Goal: Information Seeking & Learning: Learn about a topic

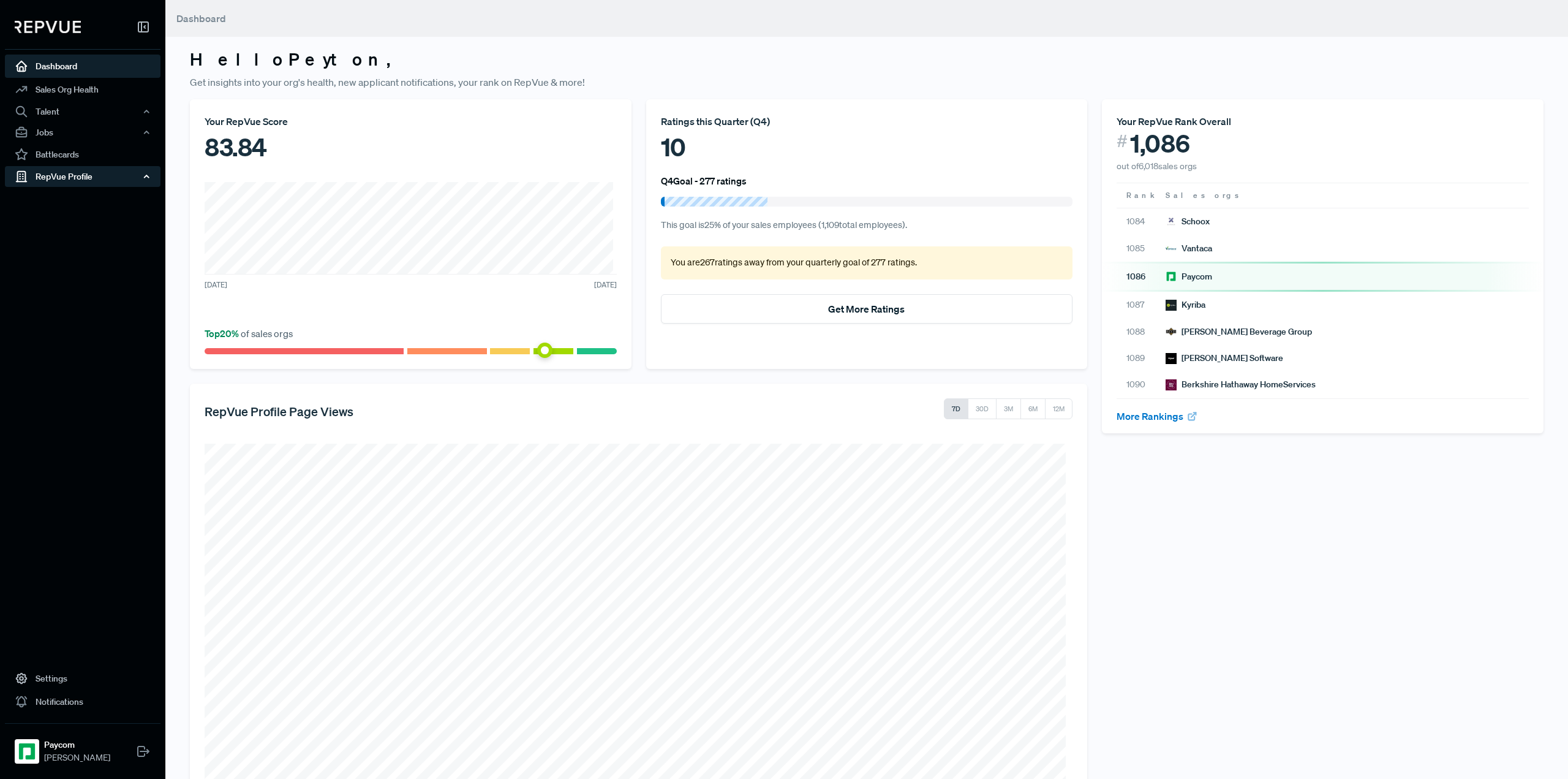
click at [114, 183] on div "RepVue Profile" at bounding box center [82, 177] width 156 height 21
click at [72, 216] on link "Reviews" at bounding box center [99, 219] width 156 height 20
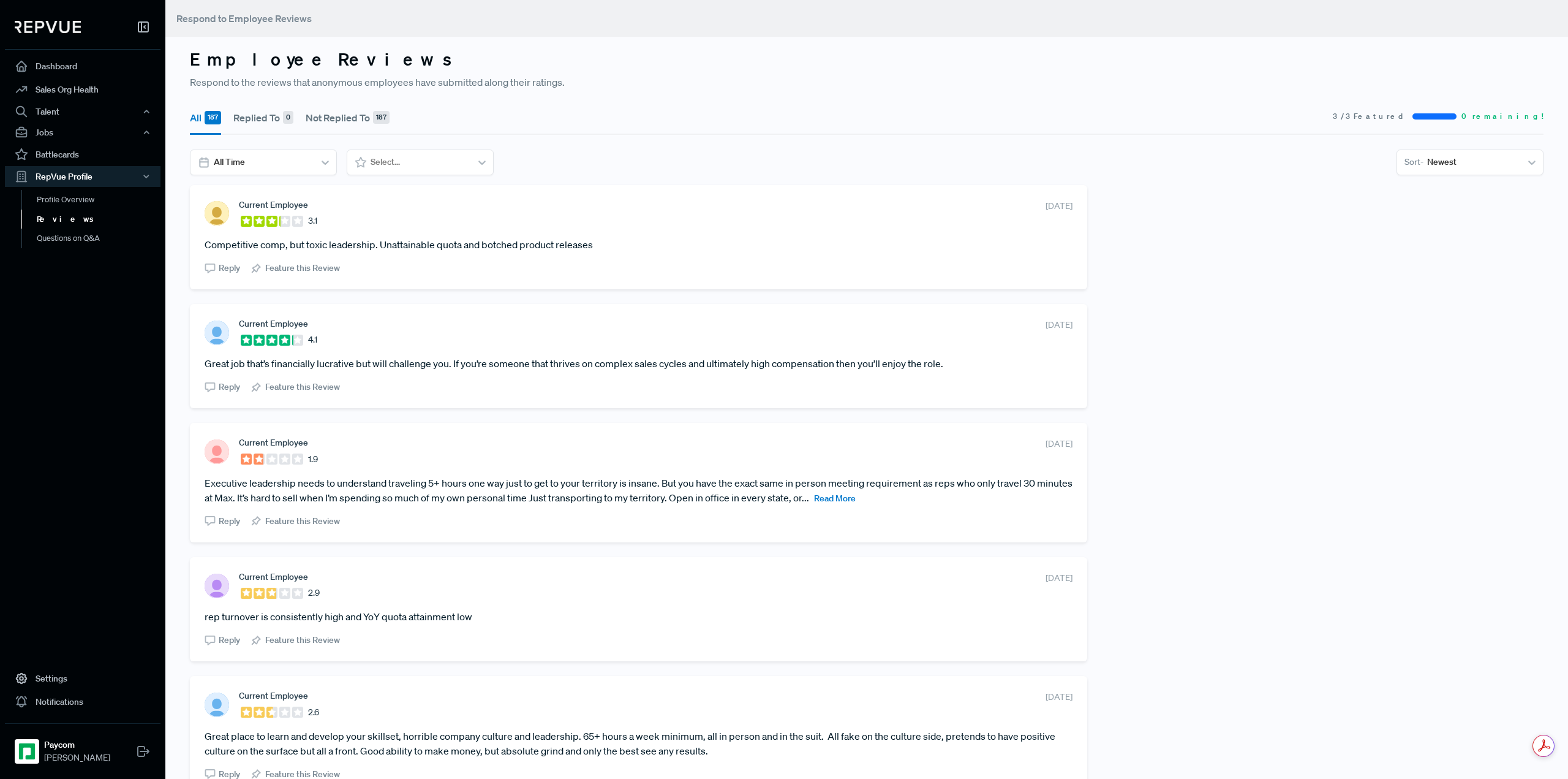
drag, startPoint x: 205, startPoint y: 242, endPoint x: 603, endPoint y: 237, distance: 398.0
click at [603, 237] on article "Competitive comp, but toxic leadership. Unattainable quota and botched product …" at bounding box center [638, 244] width 868 height 14
click at [599, 246] on article "Competitive comp, but toxic leadership. Unattainable quota and botched product …" at bounding box center [638, 244] width 868 height 14
click at [856, 499] on span "Read More" at bounding box center [835, 498] width 42 height 11
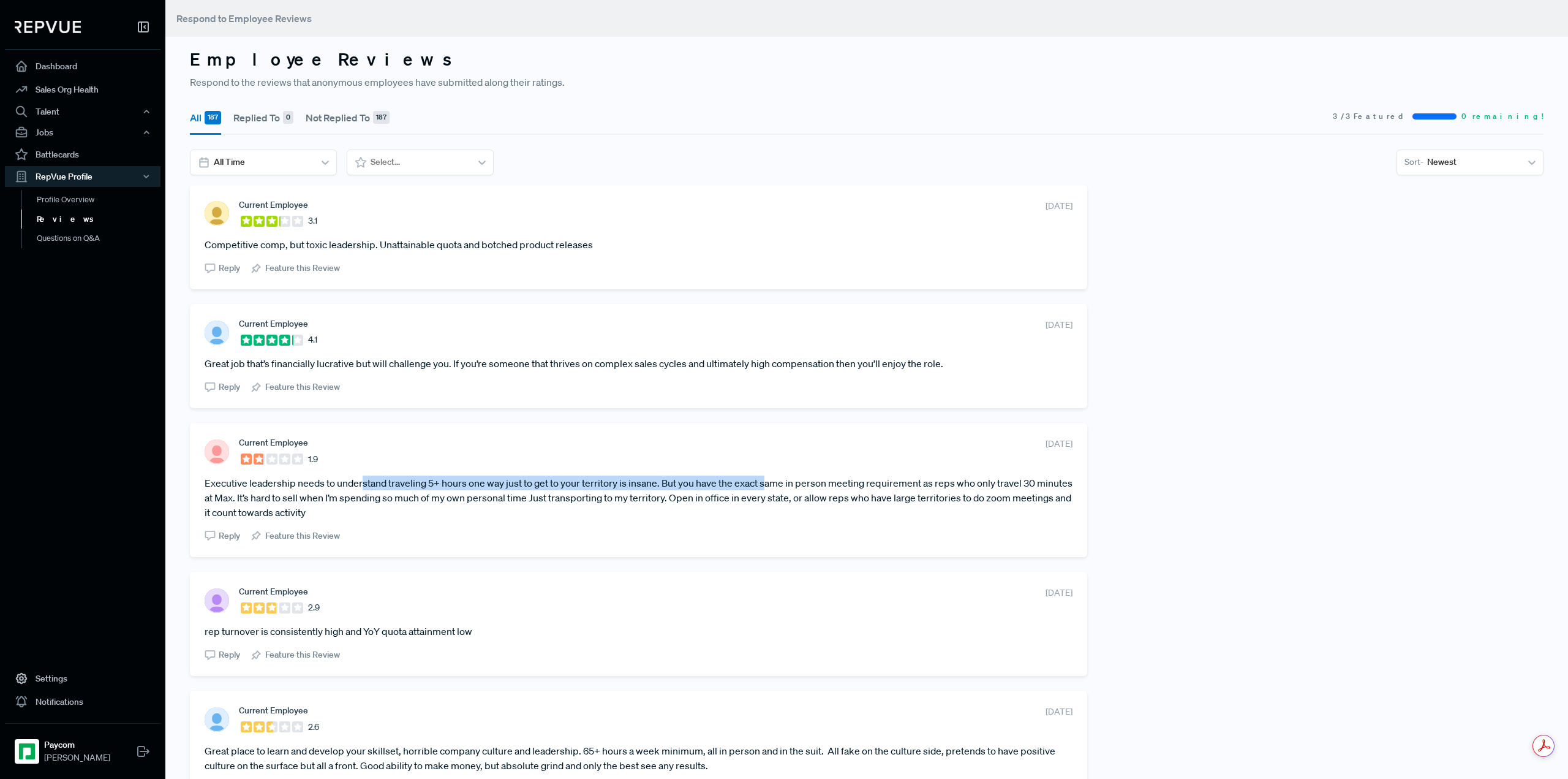
drag, startPoint x: 364, startPoint y: 483, endPoint x: 768, endPoint y: 479, distance: 404.0
click at [768, 479] on article "Executive leadership needs to understand traveling 5+ hours one way just to get…" at bounding box center [638, 497] width 868 height 44
click at [800, 519] on article "Executive leadership needs to understand traveling 5+ hours one way just to get…" at bounding box center [638, 497] width 868 height 44
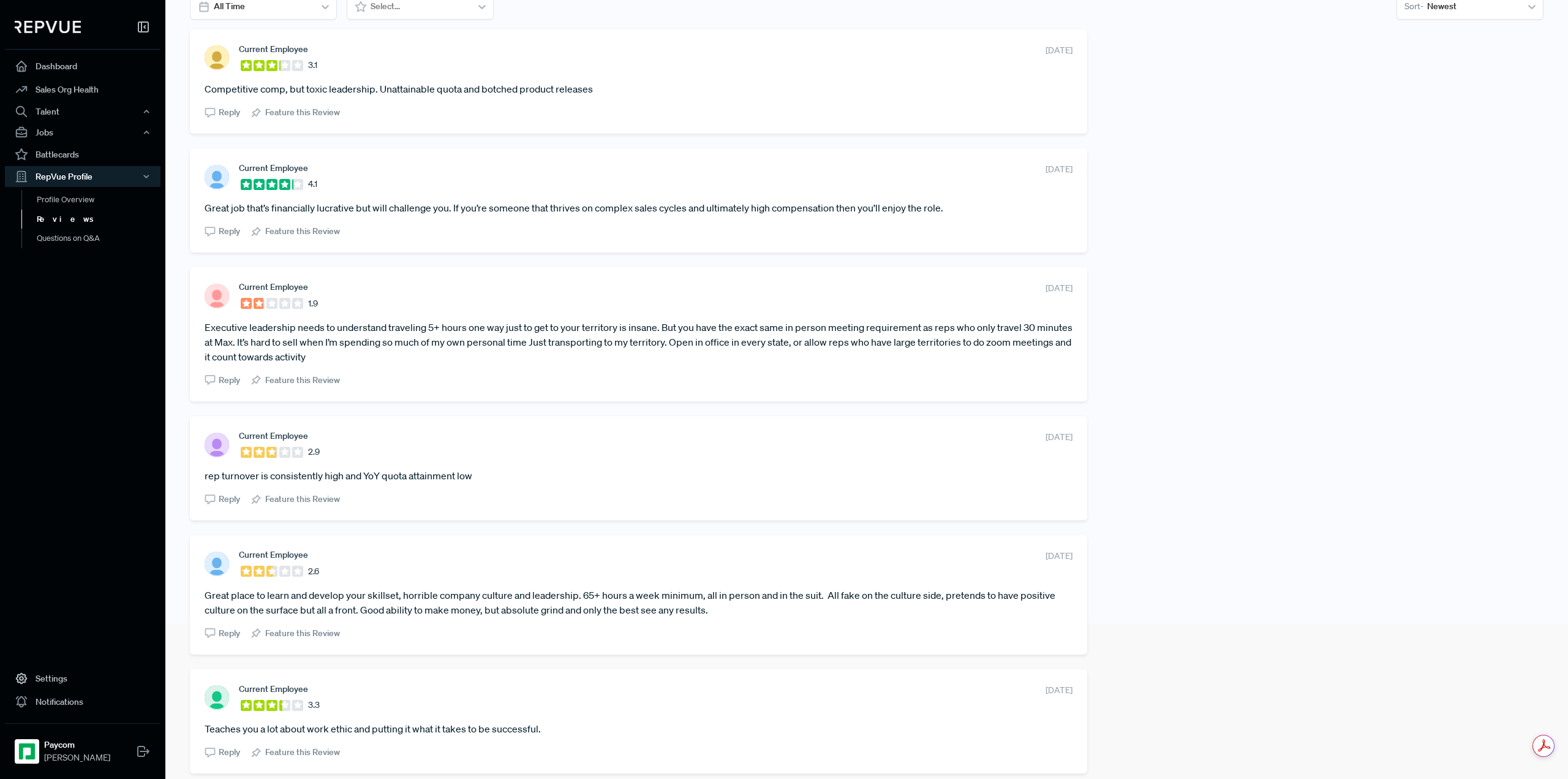
scroll to position [184, 0]
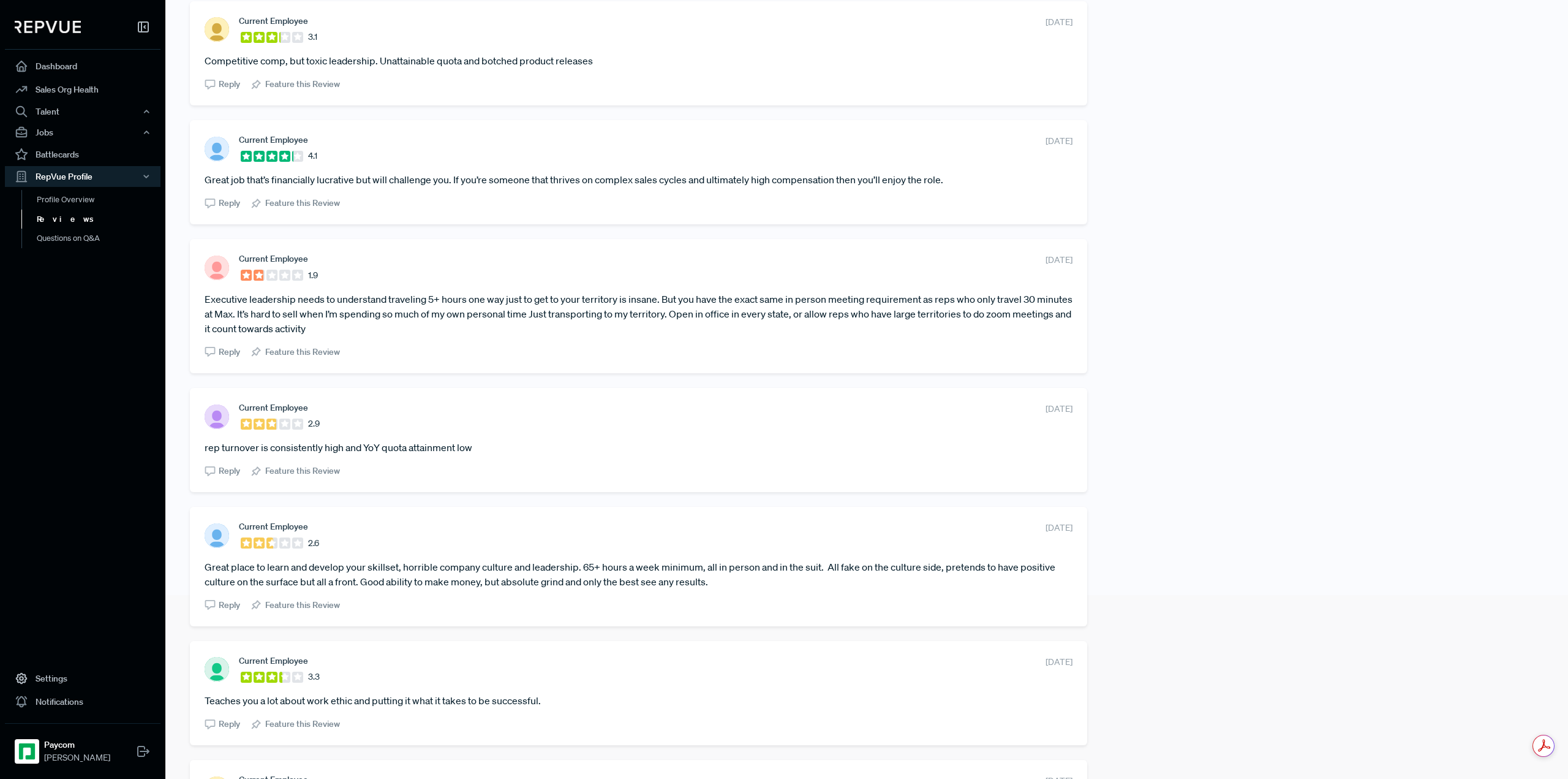
drag, startPoint x: 310, startPoint y: 567, endPoint x: 1069, endPoint y: 580, distance: 759.1
click at [1069, 580] on div "Current Employee 2.6 [DATE] Great place to learn and develop your skillset, hor…" at bounding box center [638, 565] width 897 height 119
click at [606, 575] on article "Great place to learn and develop your skillset, horrible company culture and le…" at bounding box center [638, 573] width 868 height 30
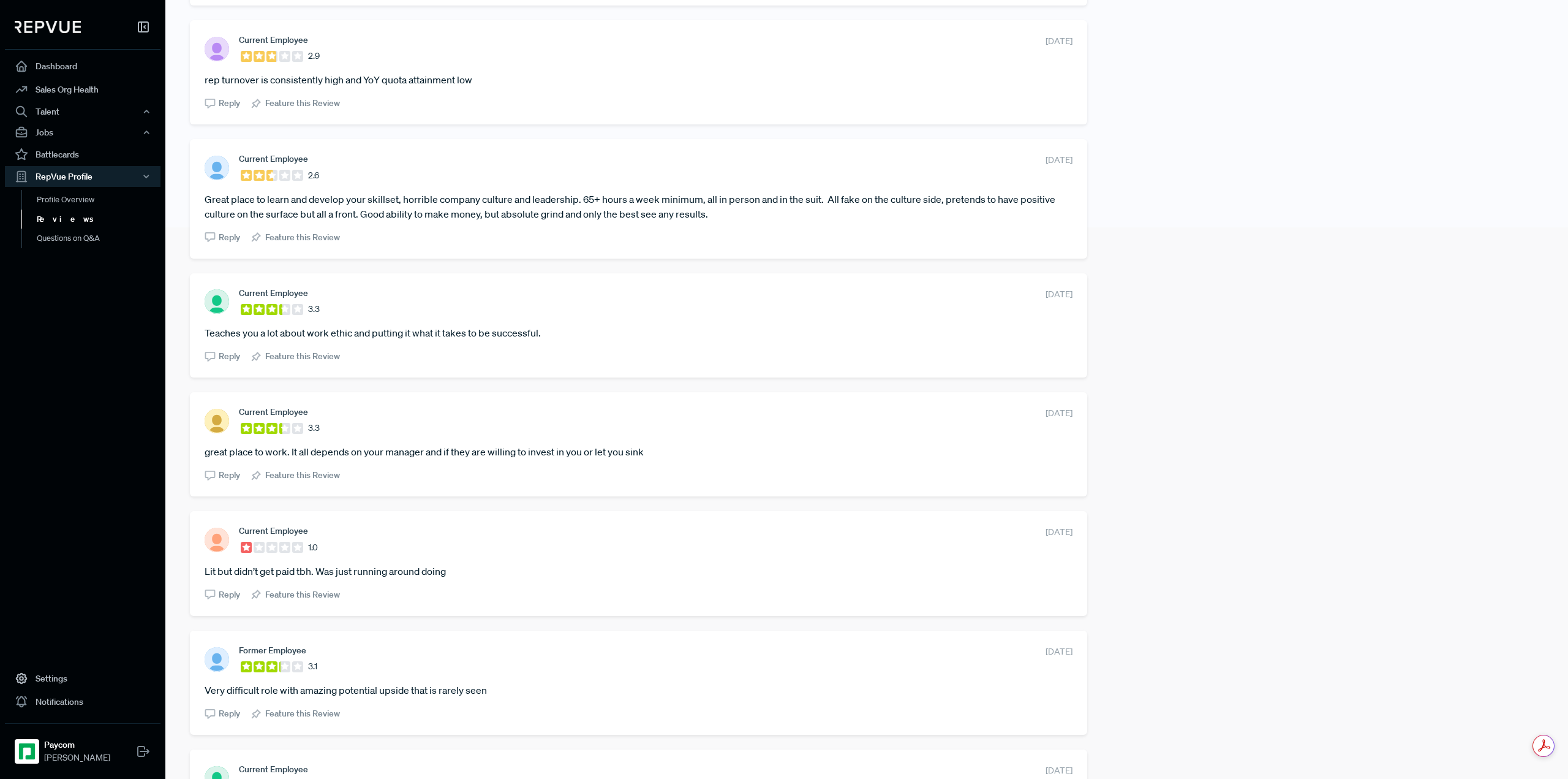
scroll to position [0, 0]
